Goal: Information Seeking & Learning: Learn about a topic

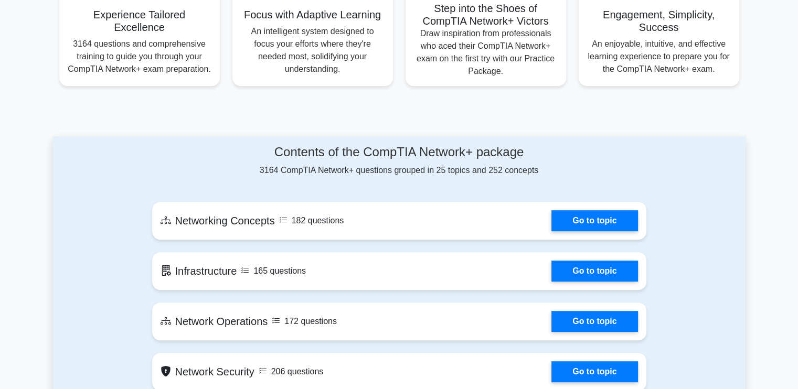
scroll to position [577, 0]
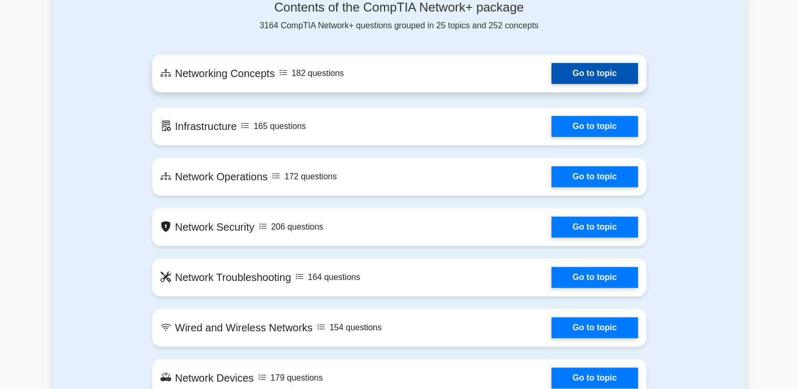
click at [578, 79] on link "Go to topic" at bounding box center [595, 73] width 86 height 21
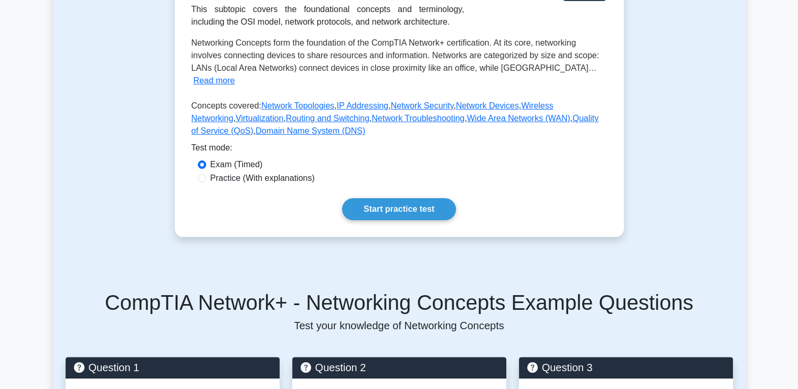
scroll to position [105, 0]
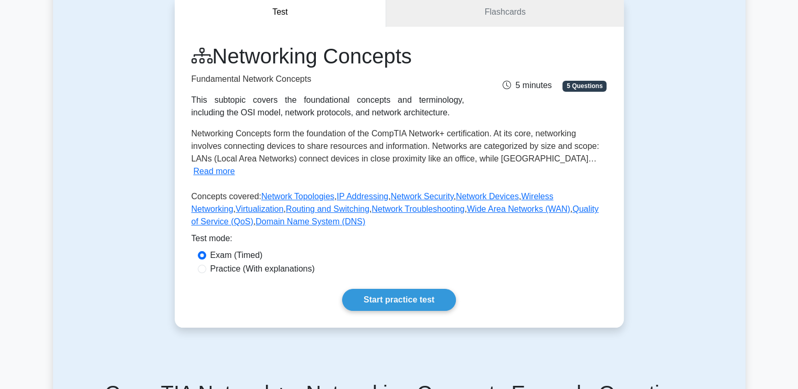
click at [230, 263] on label "Practice (With explanations)" at bounding box center [262, 269] width 104 height 13
click at [206, 265] on input "Practice (With explanations)" at bounding box center [202, 269] width 8 height 8
radio input "true"
click at [385, 289] on link "Start practice test" at bounding box center [399, 300] width 114 height 22
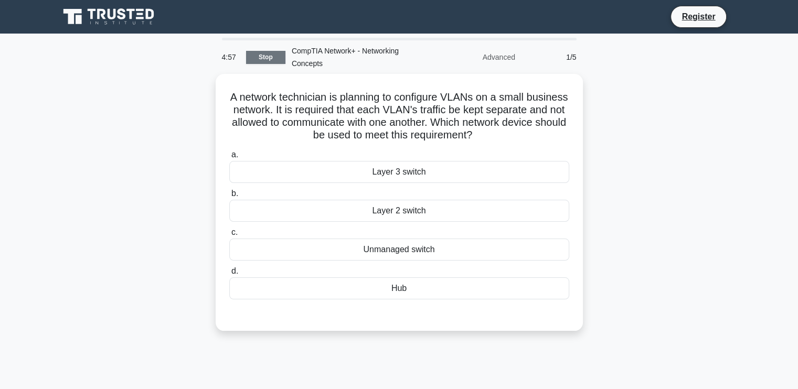
click at [279, 55] on link "Stop" at bounding box center [265, 57] width 39 height 13
